Goal: Navigation & Orientation: Understand site structure

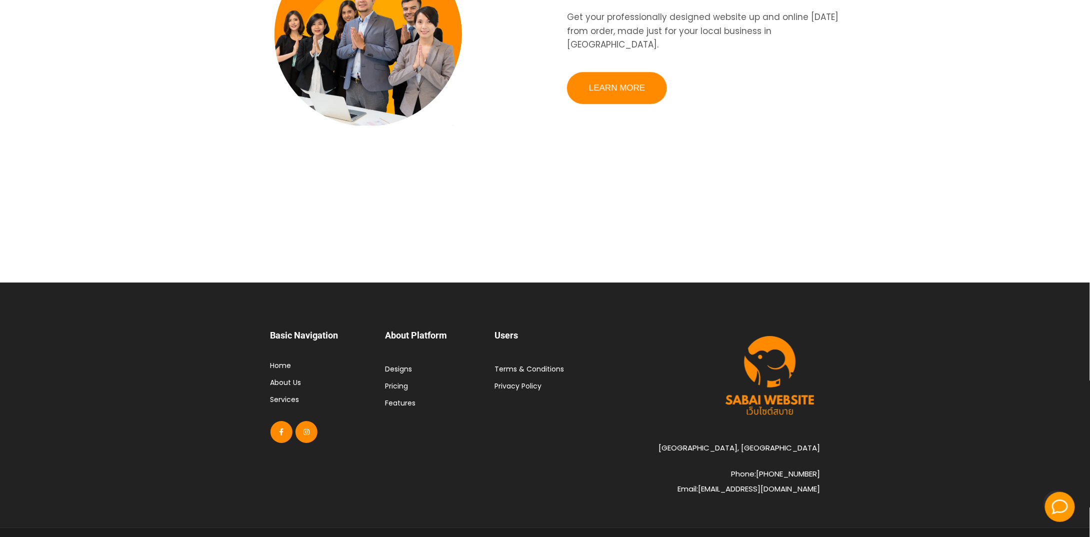
scroll to position [3449, 0]
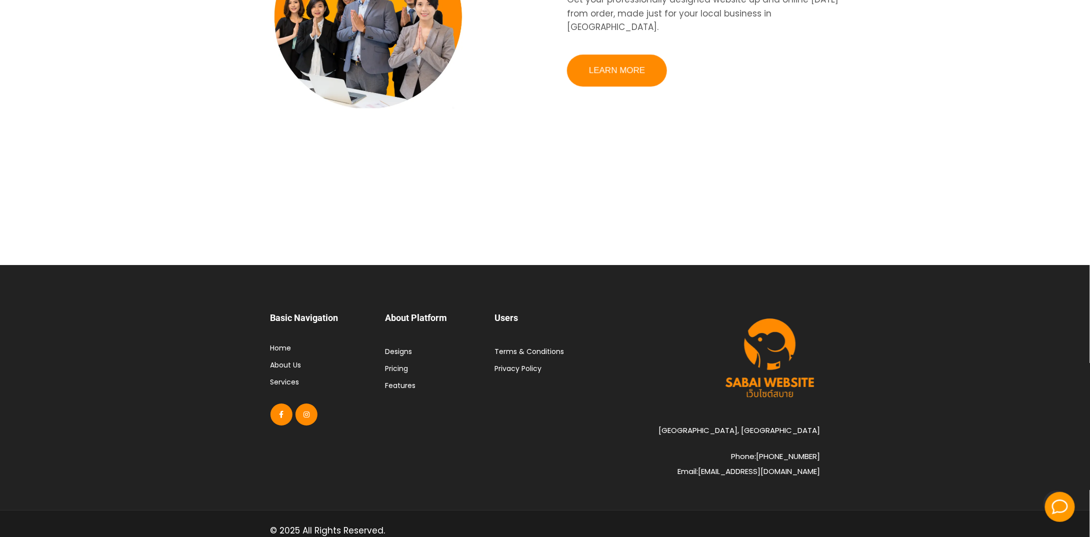
click at [291, 360] on link "About Us" at bounding box center [285, 365] width 31 height 10
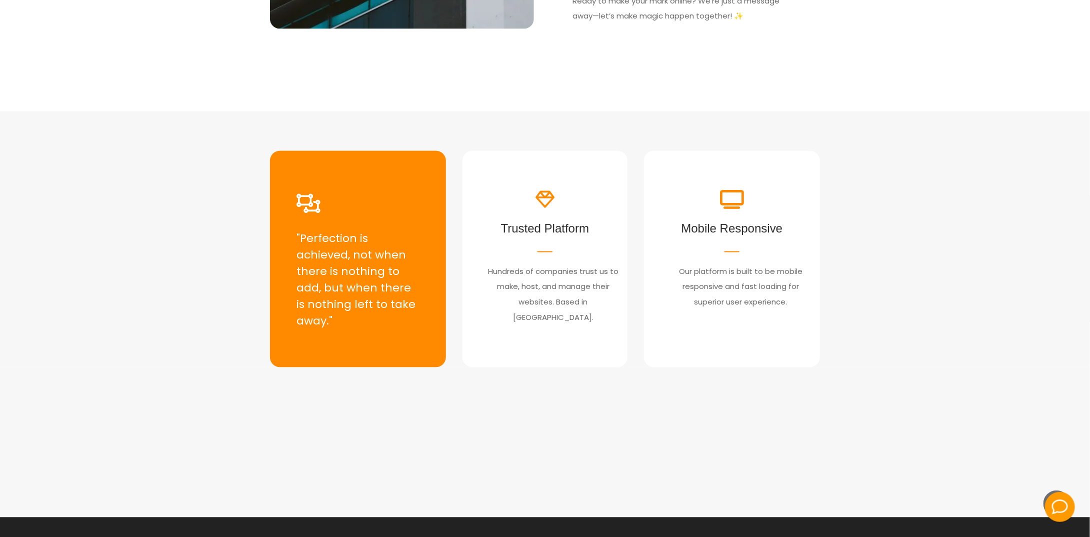
scroll to position [1115, 0]
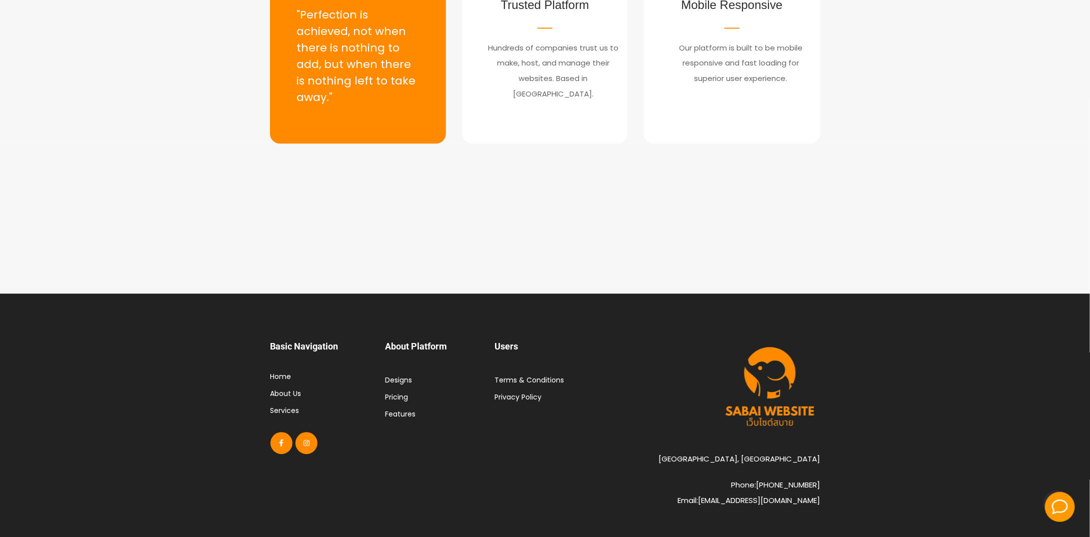
click at [555, 375] on link "Terms & Conditions" at bounding box center [530, 380] width 70 height 10
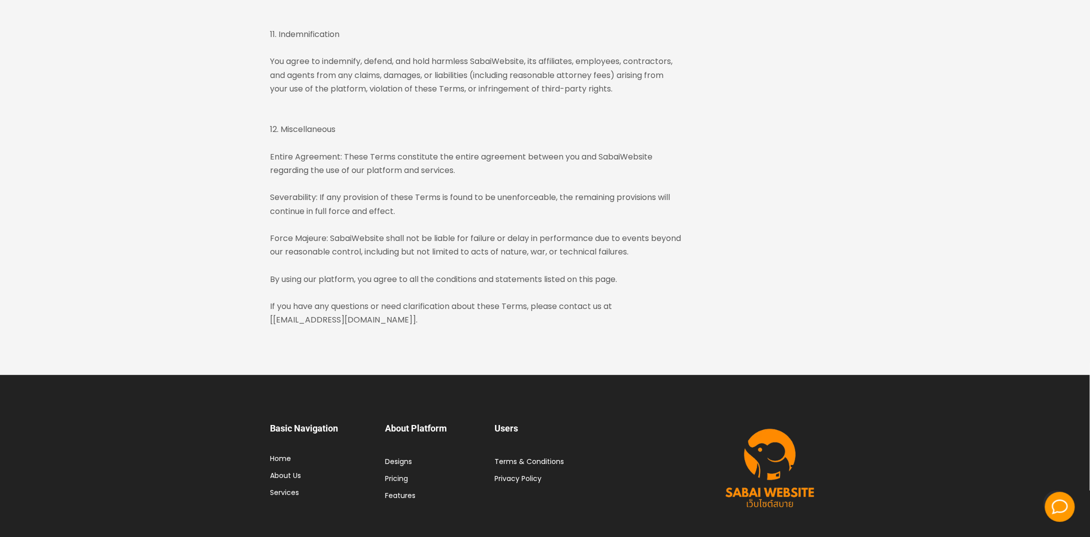
scroll to position [1799, 0]
